Goal: Information Seeking & Learning: Learn about a topic

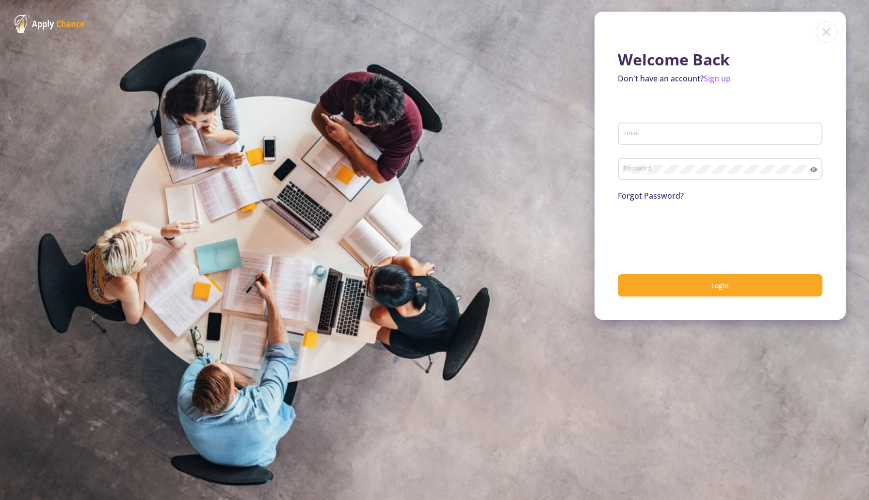
click at [824, 35] on img at bounding box center [825, 31] width 21 height 21
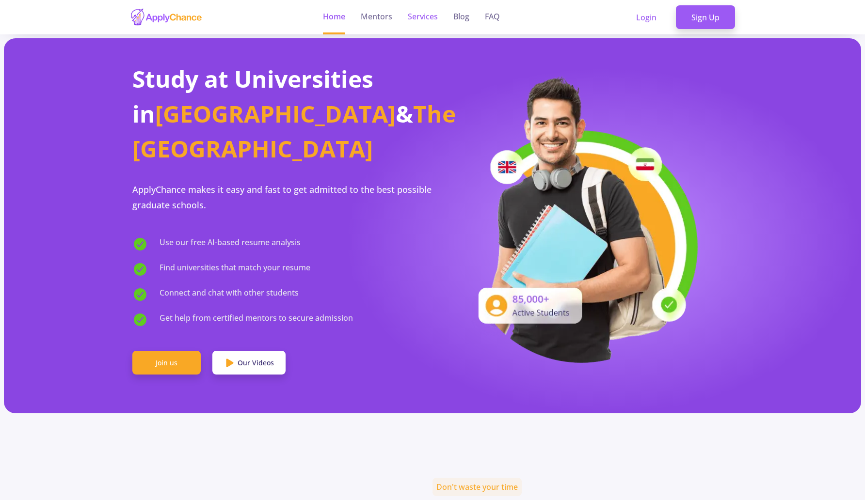
click at [425, 19] on link "Services" at bounding box center [423, 17] width 30 height 34
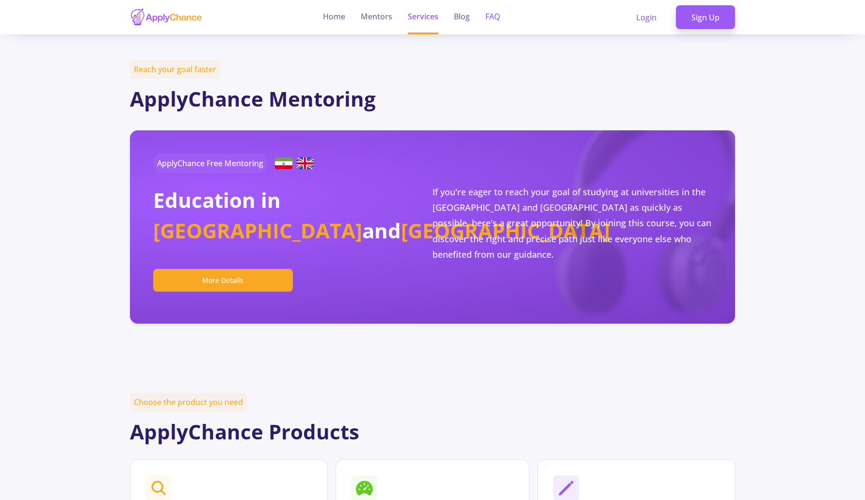
click at [491, 18] on link "FAQ" at bounding box center [492, 17] width 15 height 34
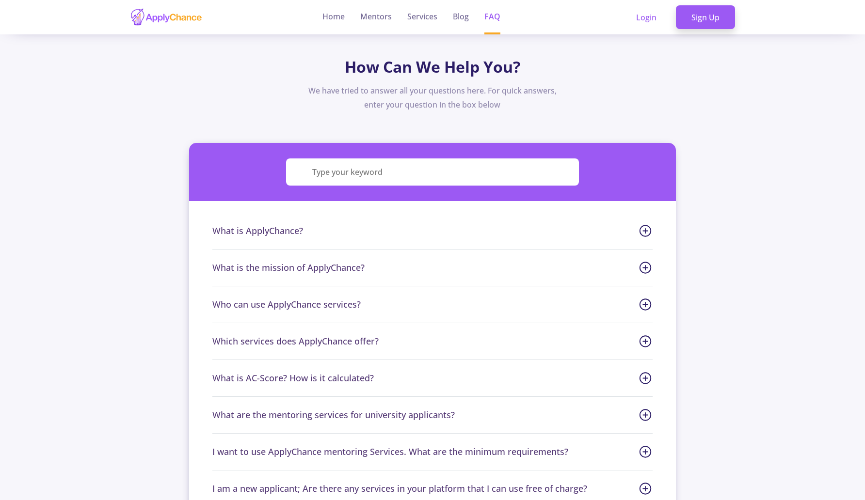
click at [247, 306] on span "Who can use ApplyChance services?" at bounding box center [432, 304] width 440 height 13
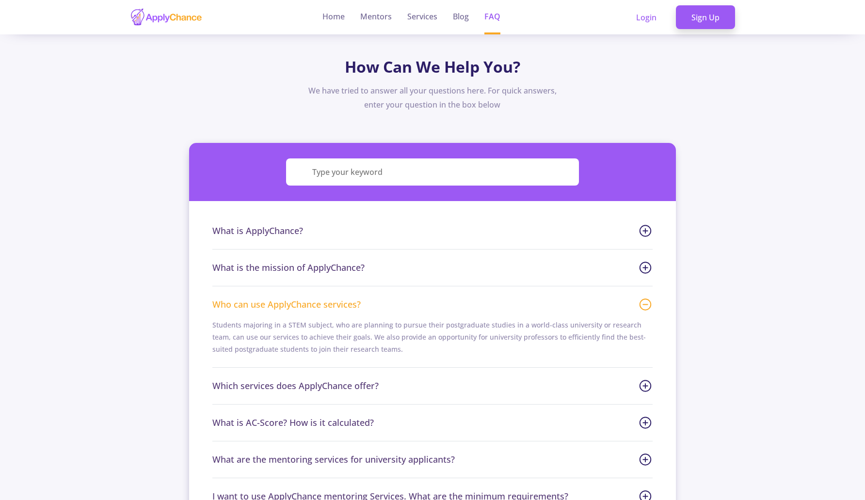
click at [310, 384] on span "Which services does ApplyChance offer?" at bounding box center [432, 386] width 440 height 13
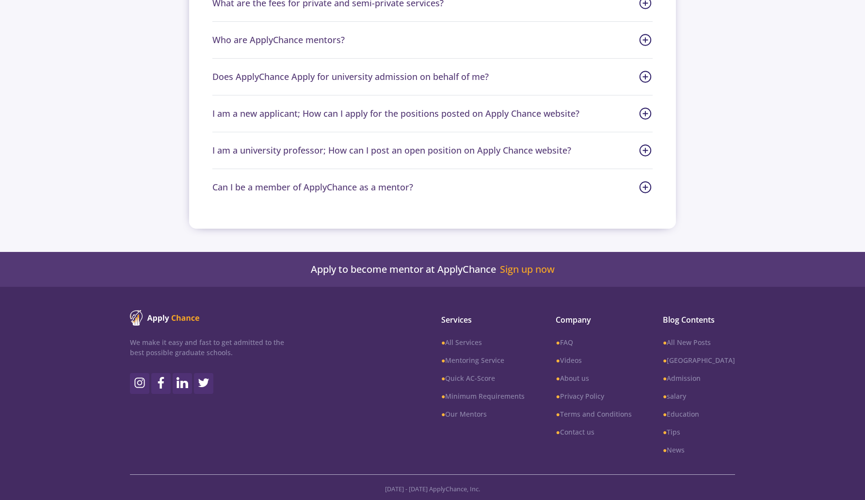
scroll to position [613, 0]
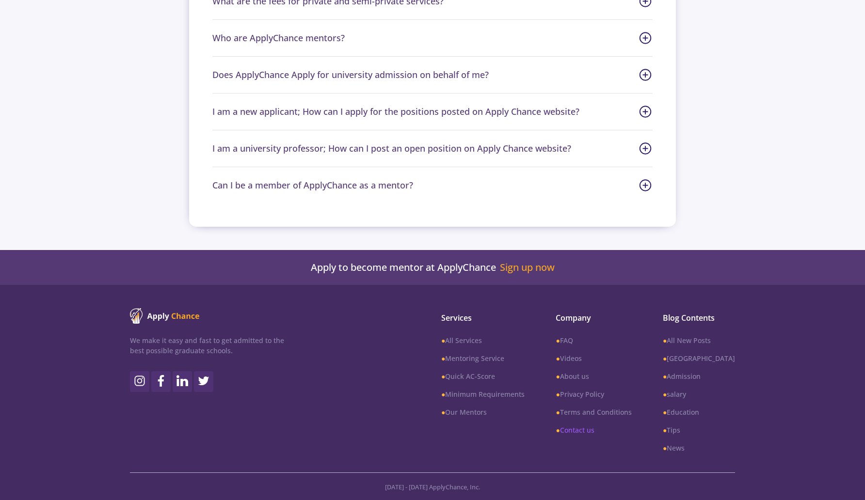
click at [601, 427] on link "● Contact us" at bounding box center [594, 430] width 76 height 10
click at [601, 432] on link "● Contact us" at bounding box center [594, 430] width 76 height 10
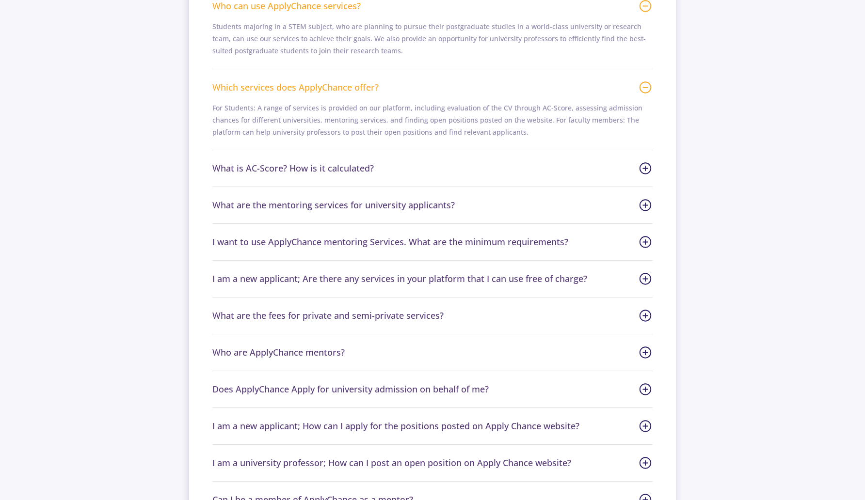
scroll to position [338, 0]
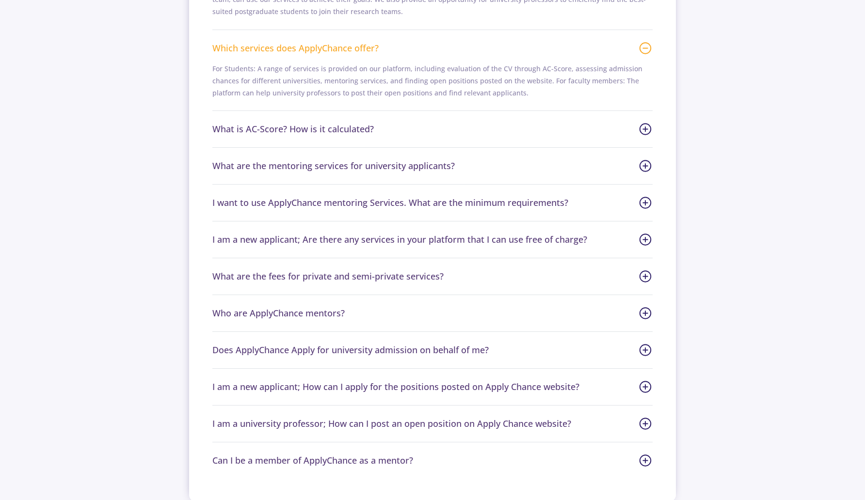
click at [328, 314] on span "Who are ApplyChance mentors?" at bounding box center [432, 313] width 440 height 13
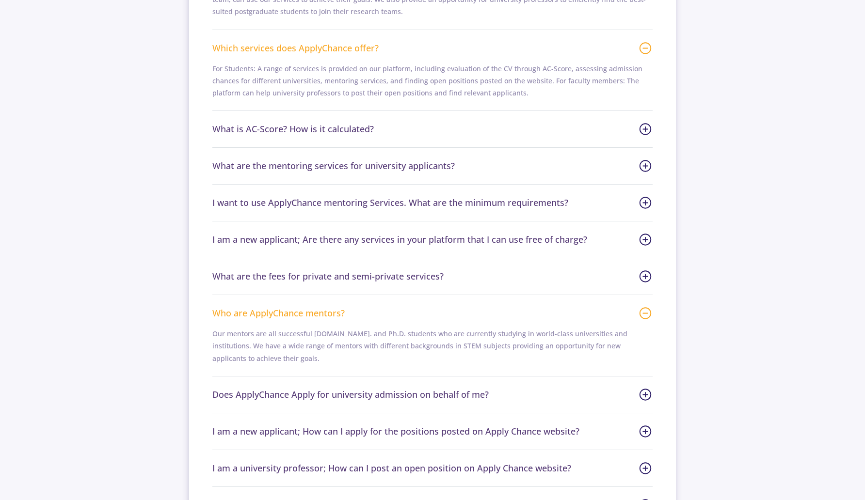
click at [462, 388] on span "Does ApplyChance Apply for university admission on behalf of me?" at bounding box center [432, 394] width 440 height 13
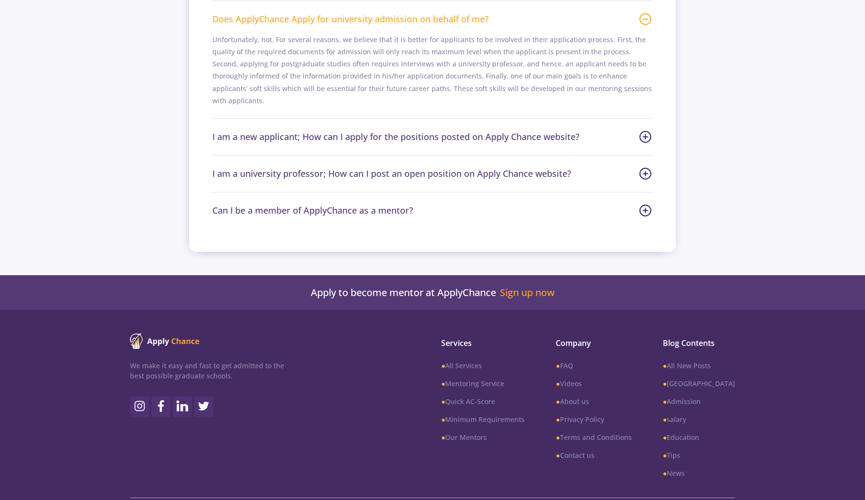
scroll to position [714, 0]
click at [598, 450] on link "● Contact us" at bounding box center [594, 455] width 76 height 10
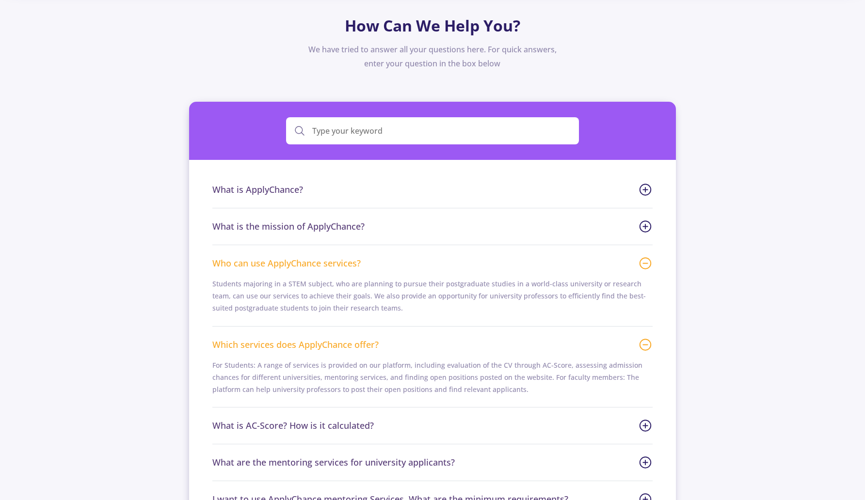
scroll to position [0, 0]
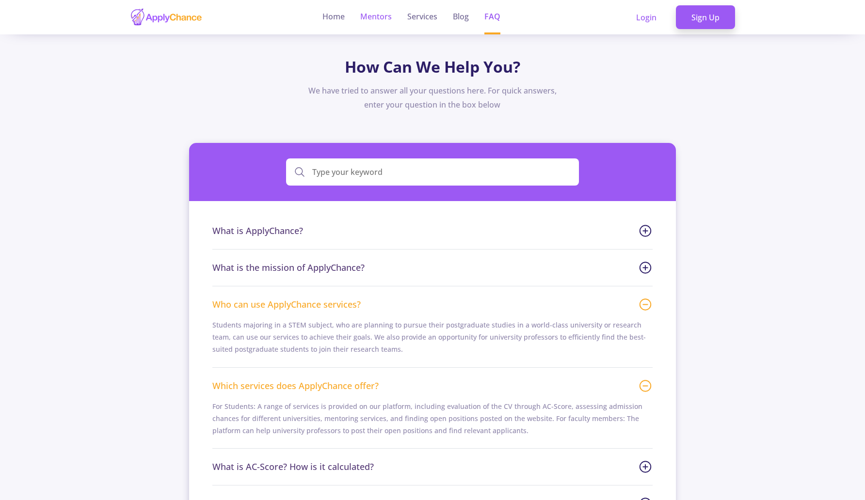
click at [387, 20] on link "Mentors" at bounding box center [376, 17] width 32 height 34
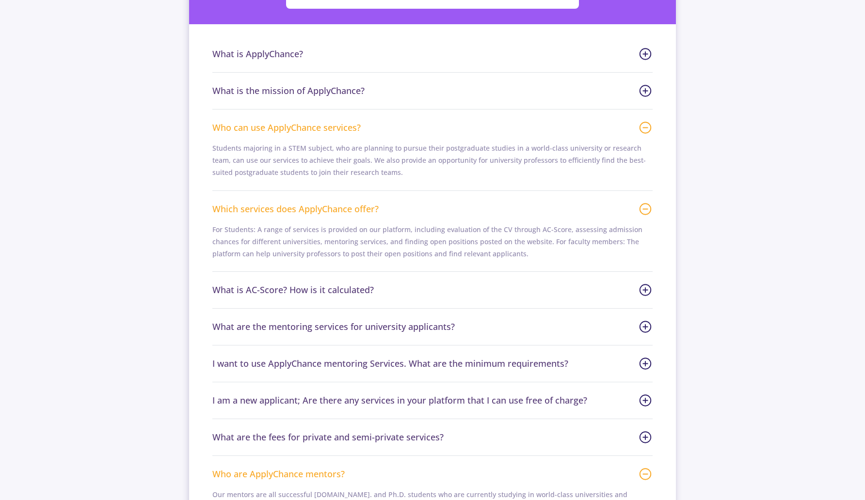
scroll to position [235, 0]
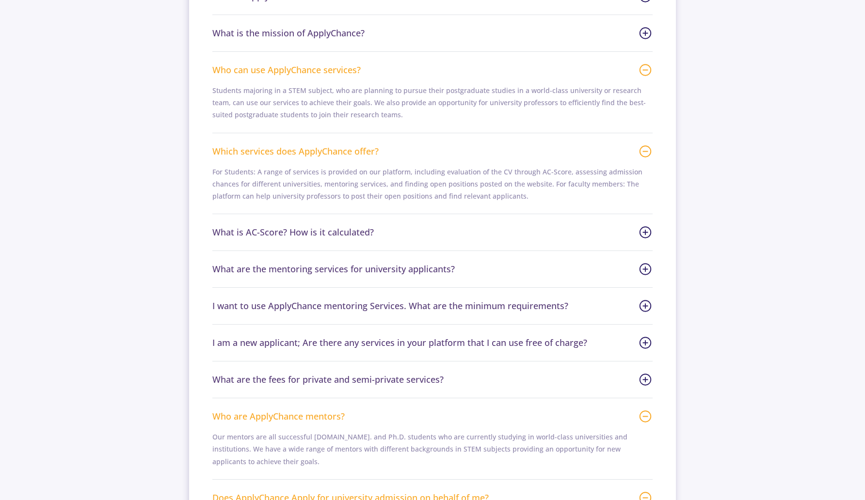
click at [351, 232] on span "What is AC-Score? How is it calculated?" at bounding box center [432, 232] width 440 height 13
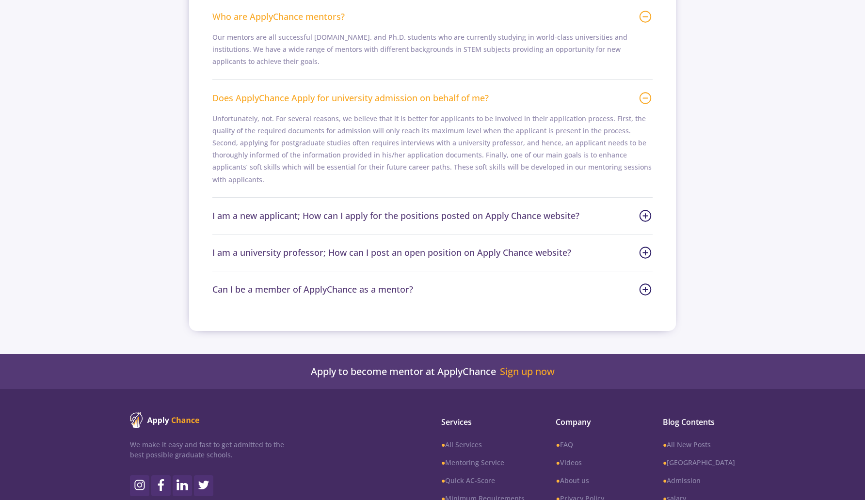
scroll to position [718, 0]
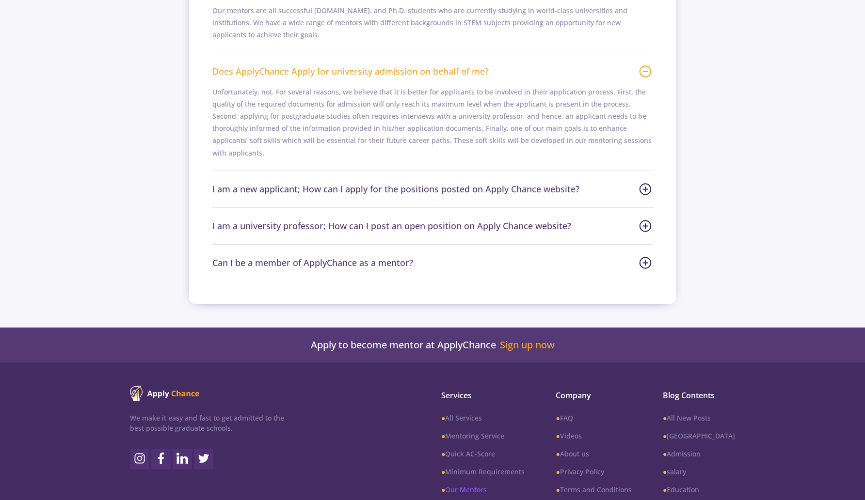
click at [476, 485] on link "● Our Mentors" at bounding box center [482, 490] width 83 height 10
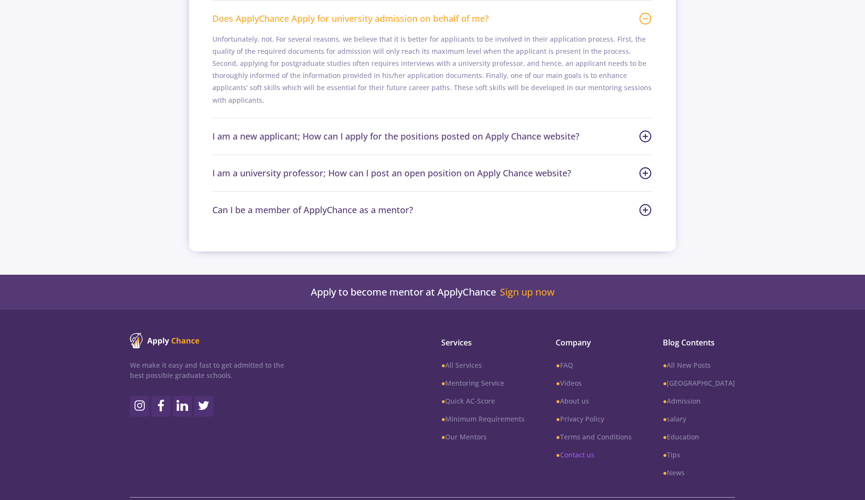
click at [607, 450] on link "● Contact us" at bounding box center [594, 455] width 76 height 10
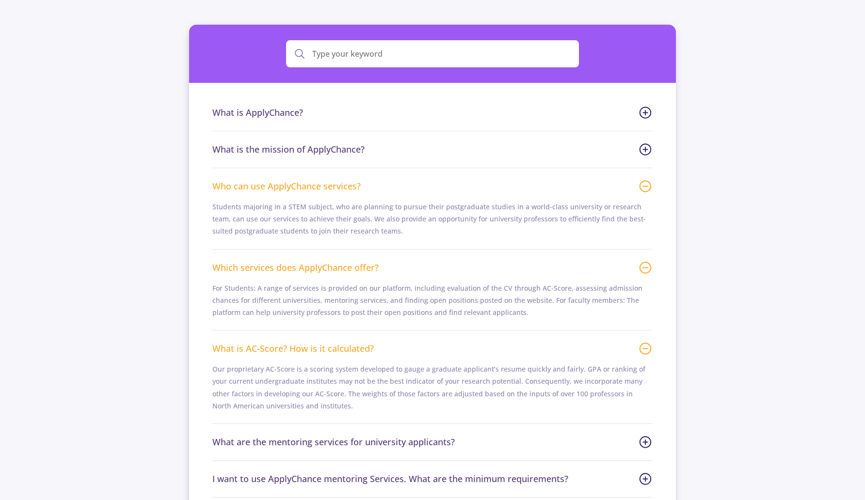
scroll to position [0, 0]
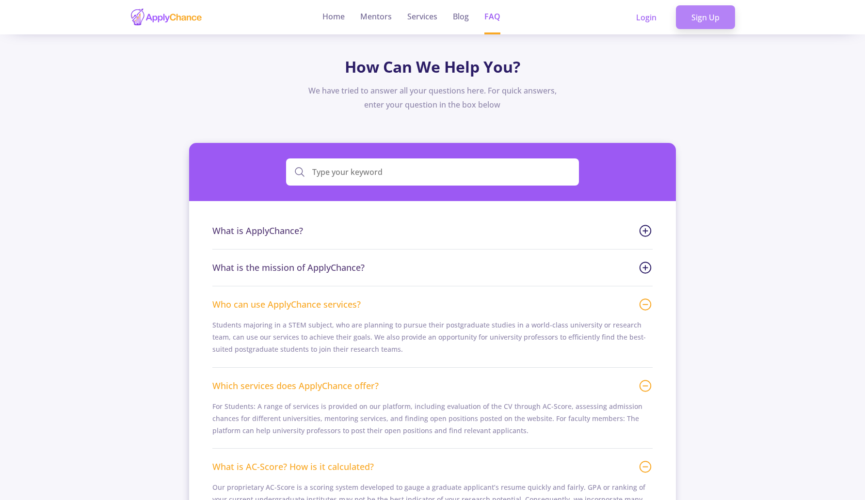
click at [695, 18] on link "Sign Up" at bounding box center [705, 17] width 59 height 24
